Goal: Task Accomplishment & Management: Manage account settings

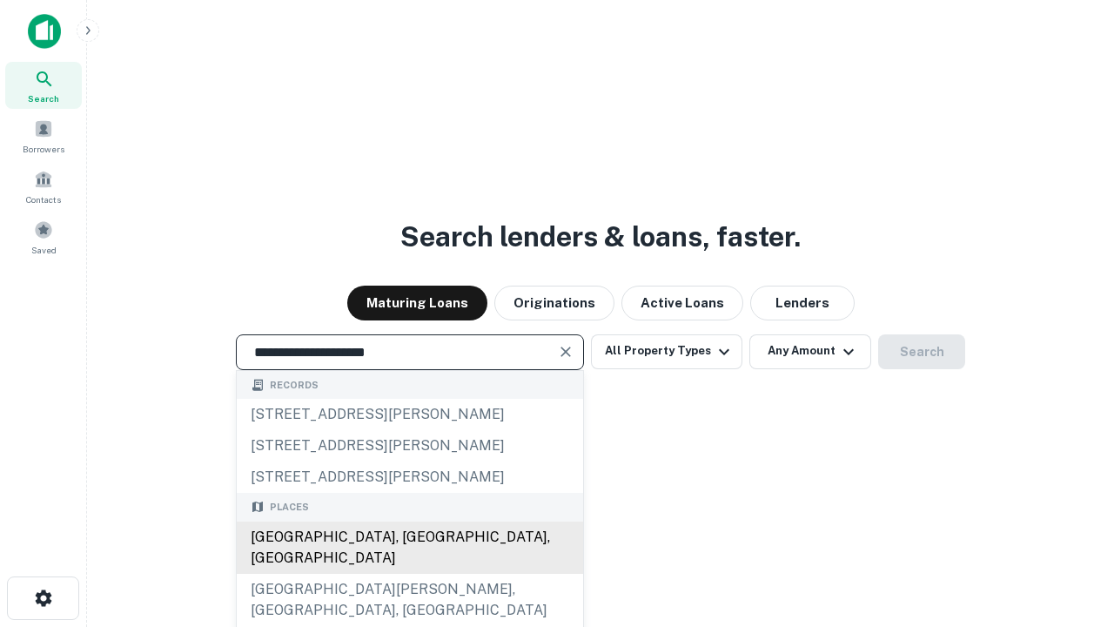
click at [409, 574] on div "Santa Monica, CA, USA" at bounding box center [410, 547] width 346 height 52
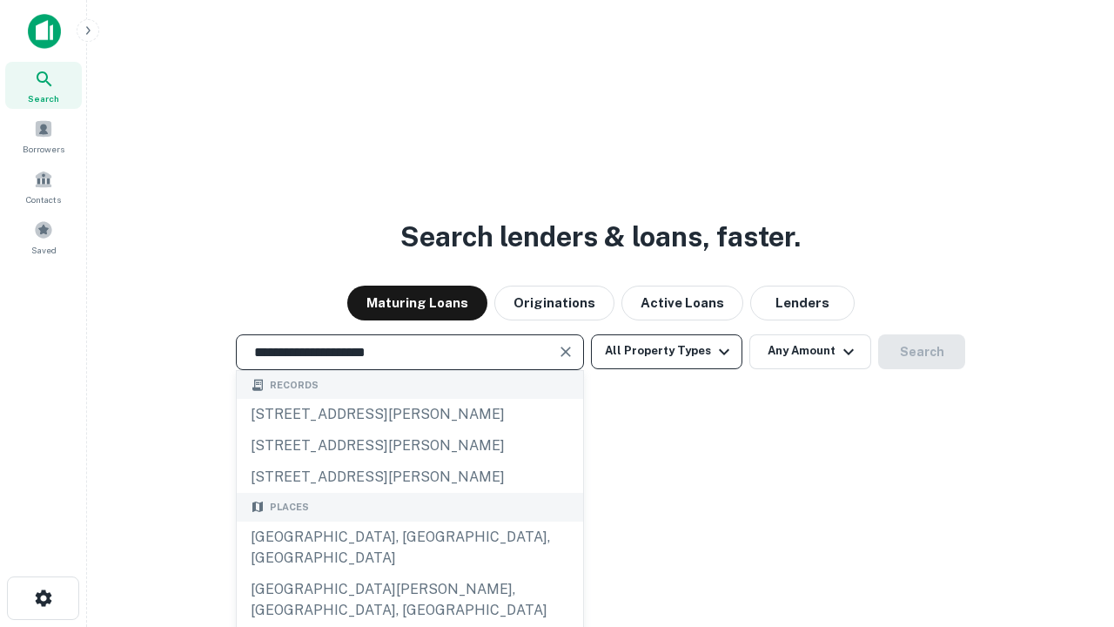
type input "**********"
click at [667, 351] on button "All Property Types" at bounding box center [666, 351] width 151 height 35
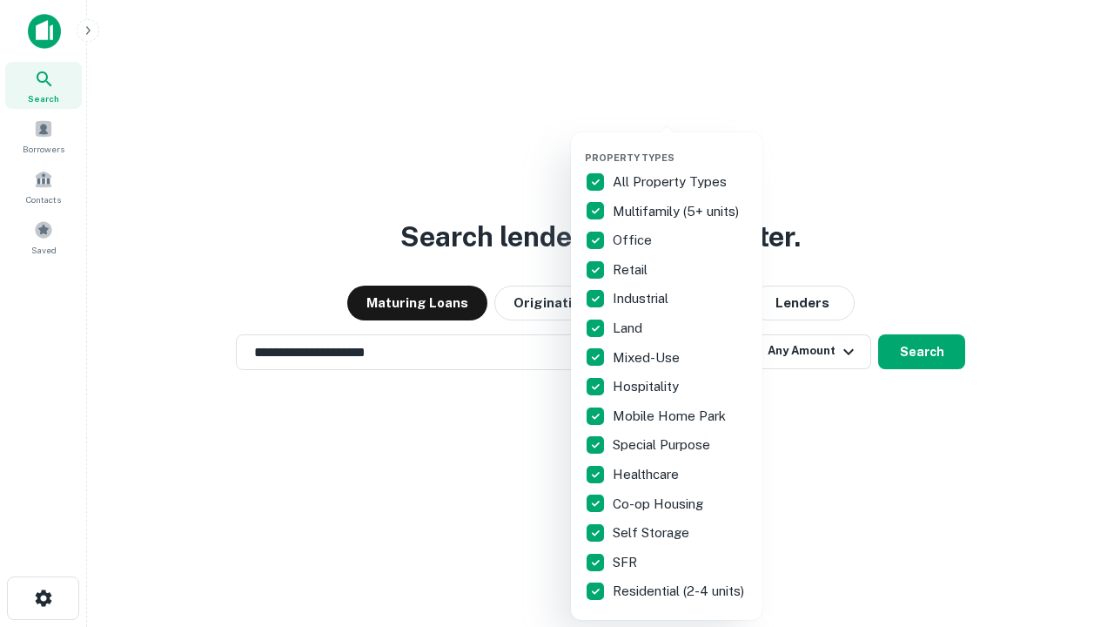
click at [681, 146] on button "button" at bounding box center [681, 146] width 192 height 1
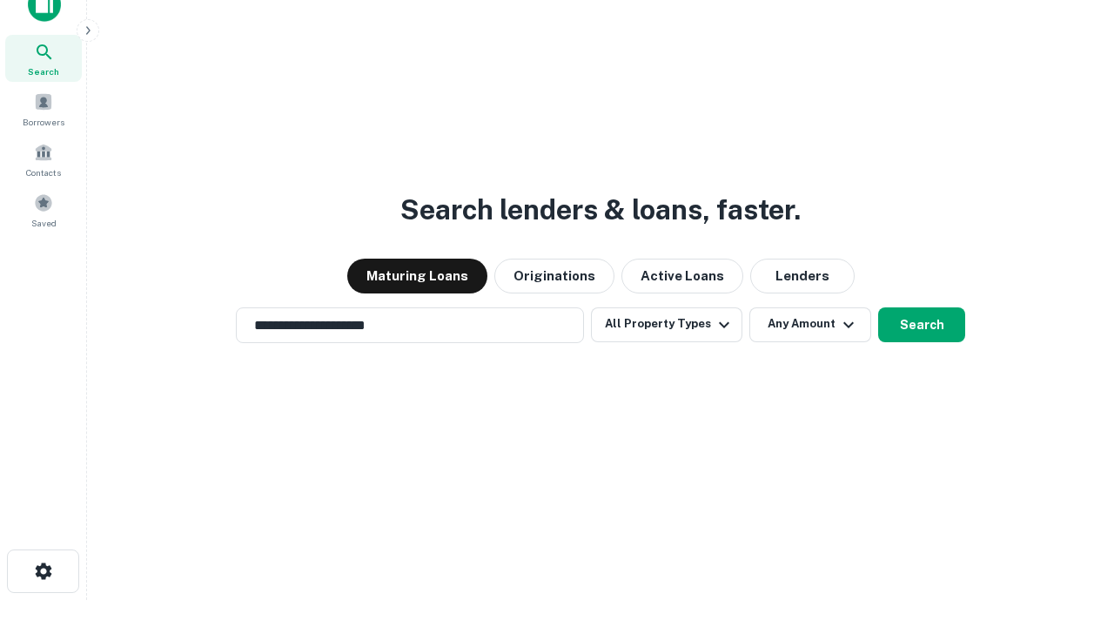
scroll to position [10, 210]
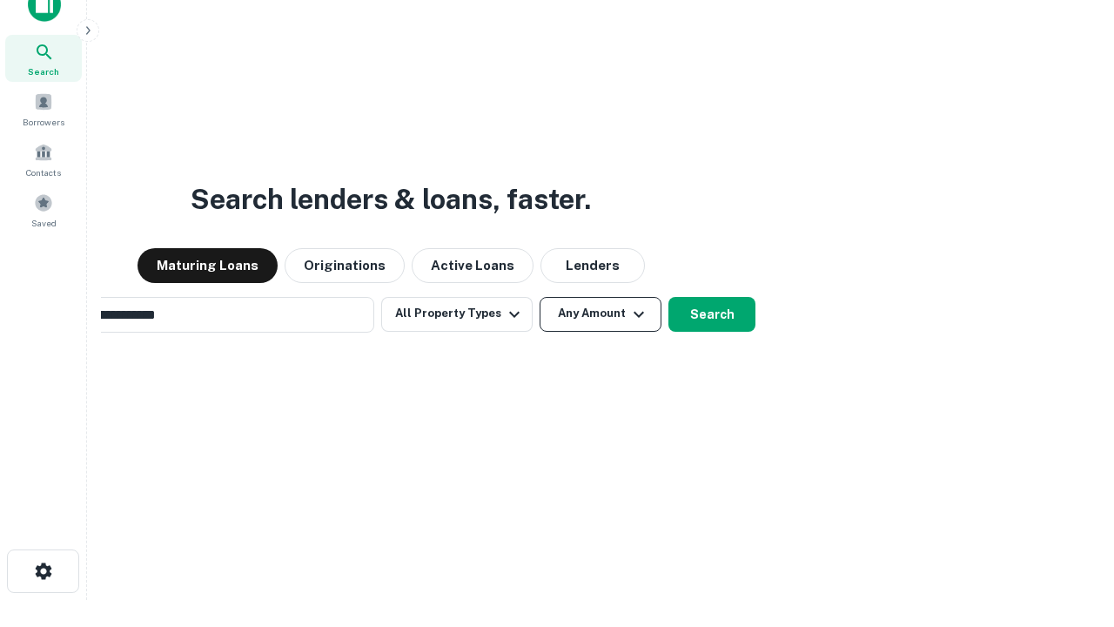
click at [540, 297] on button "Any Amount" at bounding box center [601, 314] width 122 height 35
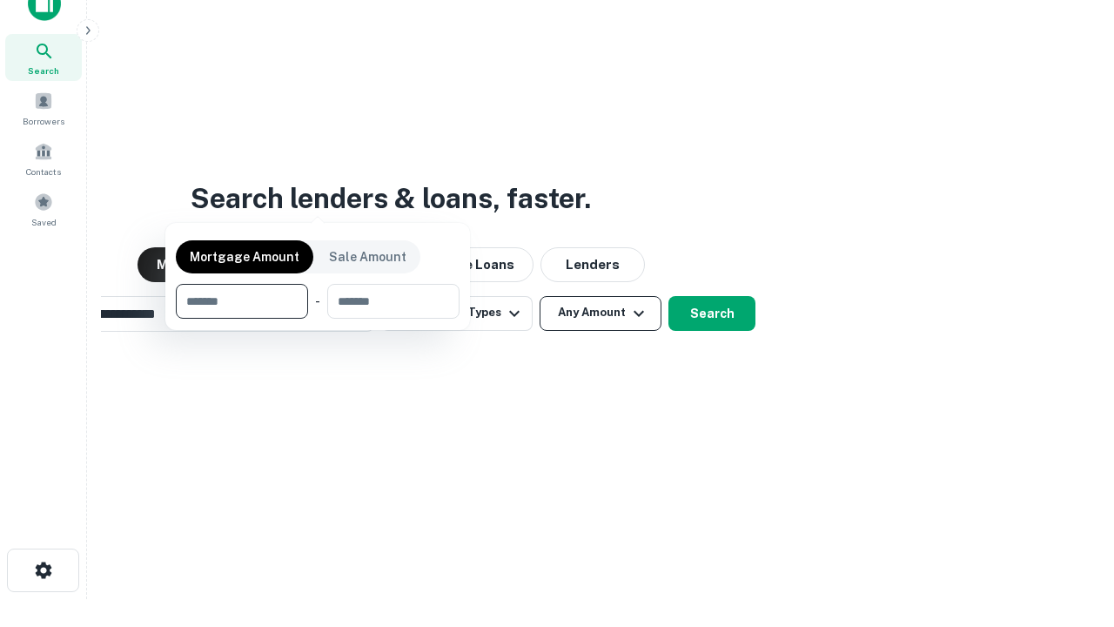
scroll to position [125, 493]
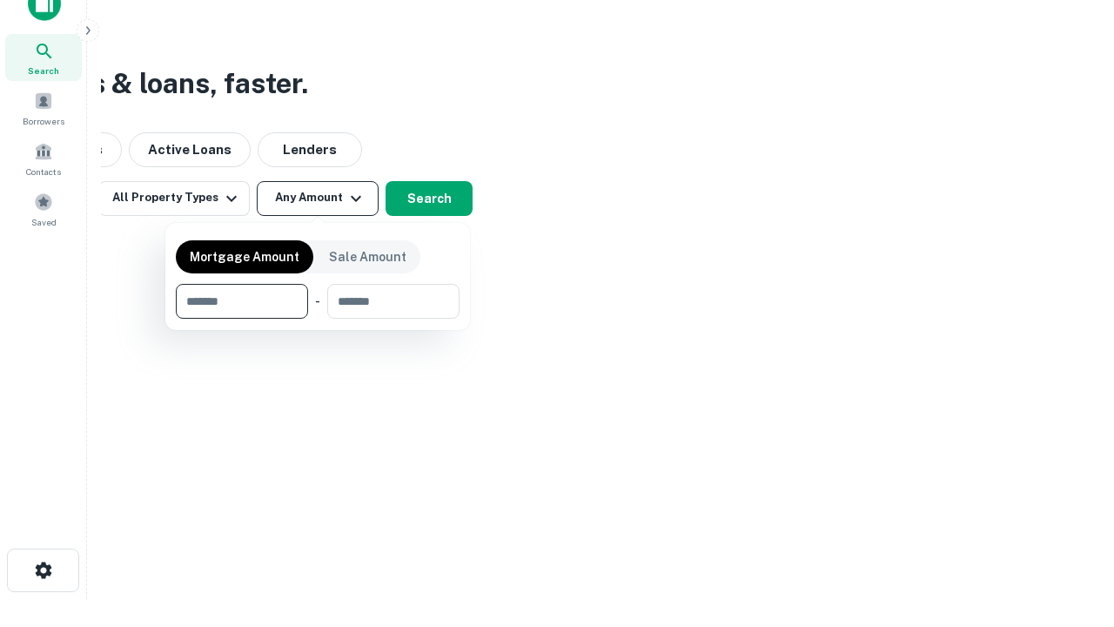
type input "*******"
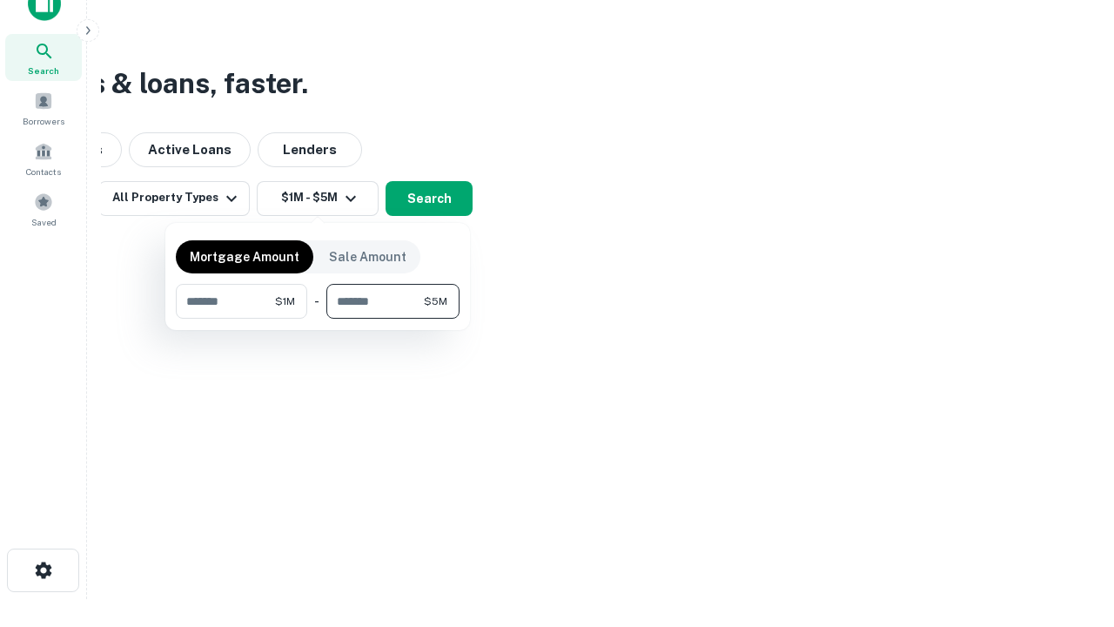
type input "*******"
click at [318, 319] on button "button" at bounding box center [318, 319] width 284 height 1
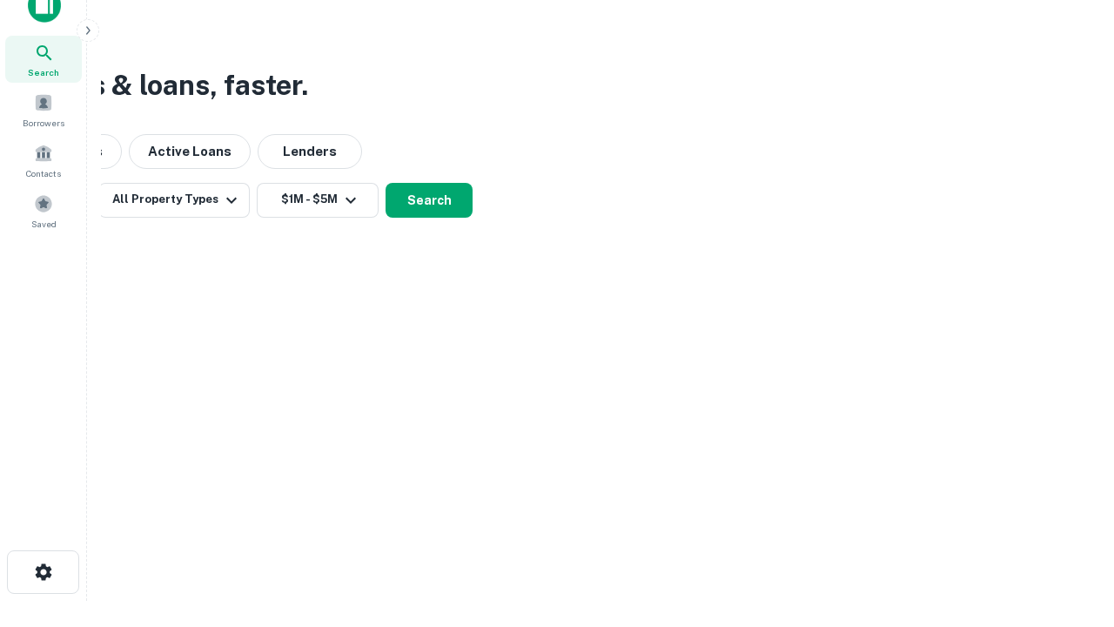
scroll to position [10, 321]
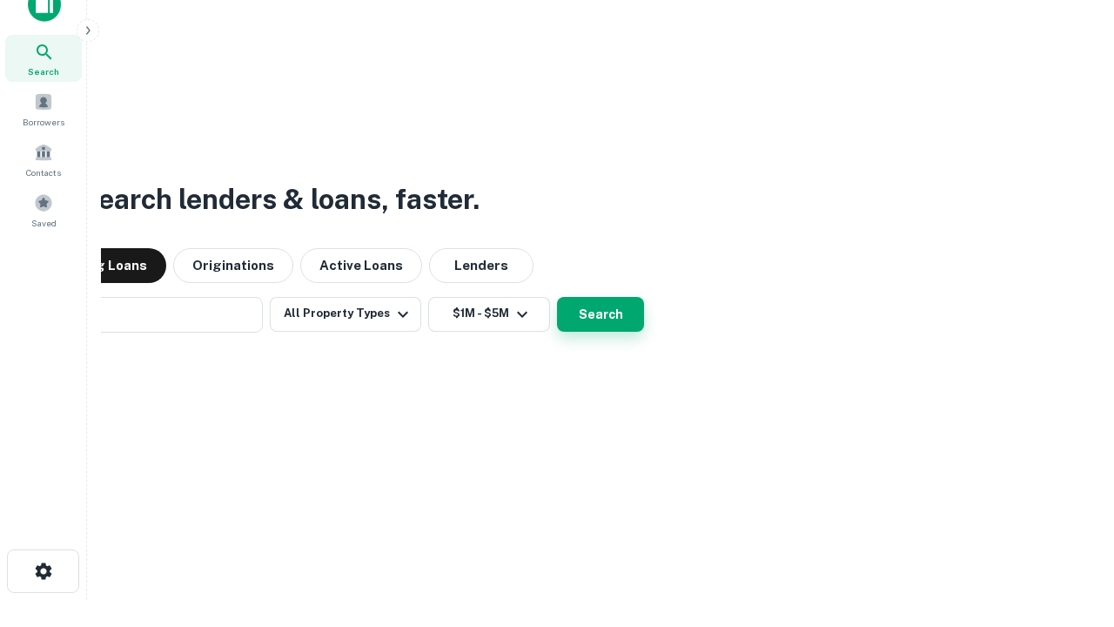
click at [557, 297] on button "Search" at bounding box center [600, 314] width 87 height 35
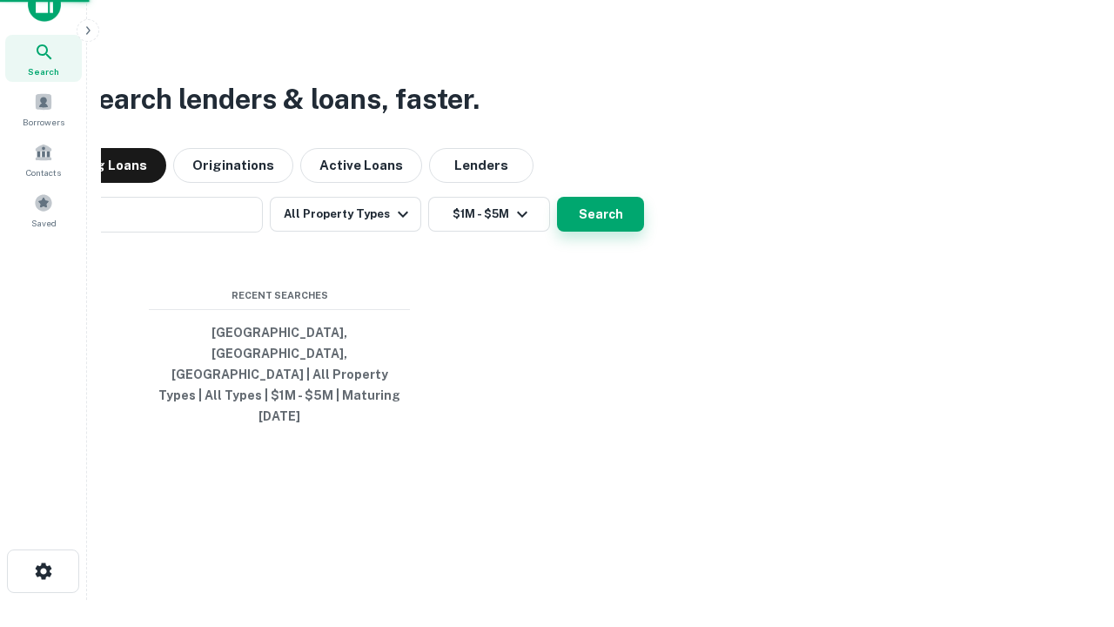
scroll to position [46, 493]
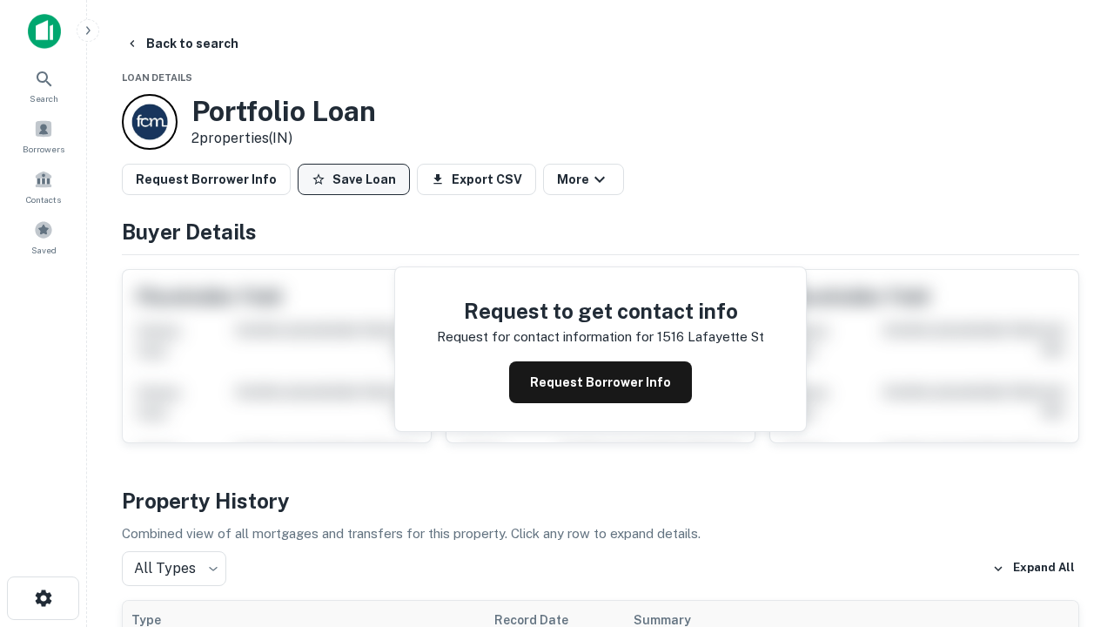
click at [353, 179] on button "Save Loan" at bounding box center [354, 179] width 112 height 31
click at [358, 179] on button "Loan Saved" at bounding box center [358, 179] width 120 height 31
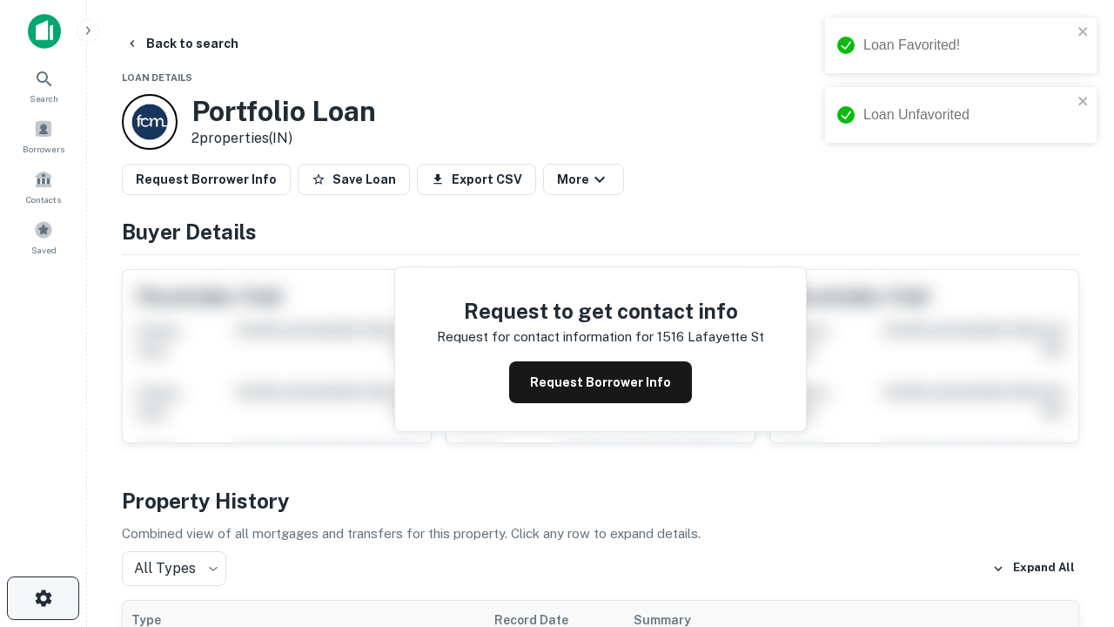
click at [43, 598] on icon "button" at bounding box center [43, 598] width 21 height 21
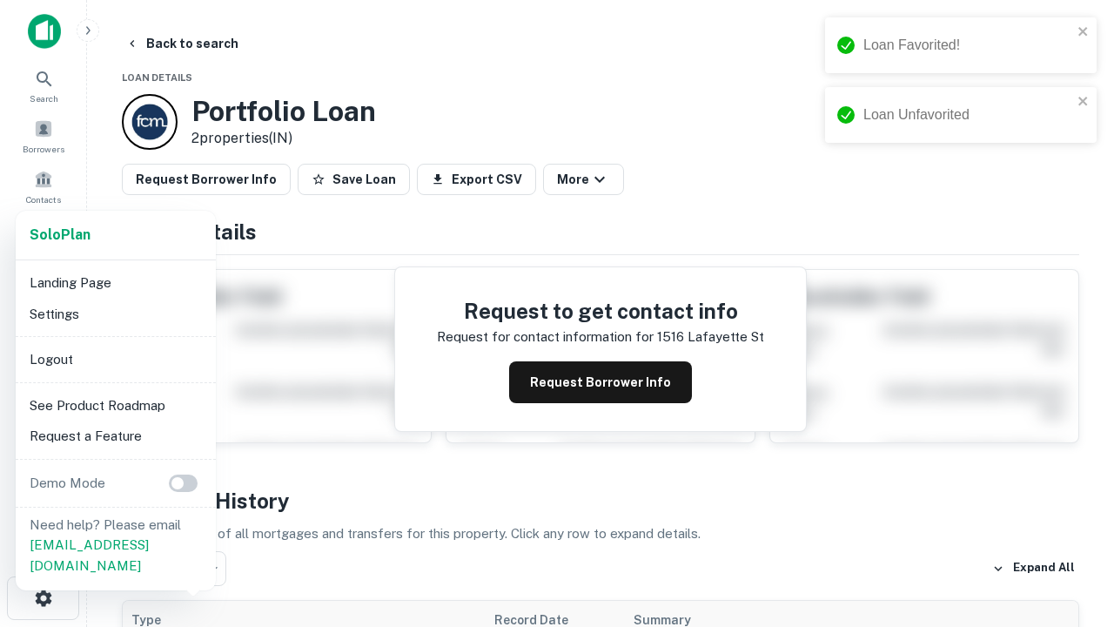
click at [115, 359] on li "Logout" at bounding box center [116, 359] width 186 height 31
